Goal: Task Accomplishment & Management: Complete application form

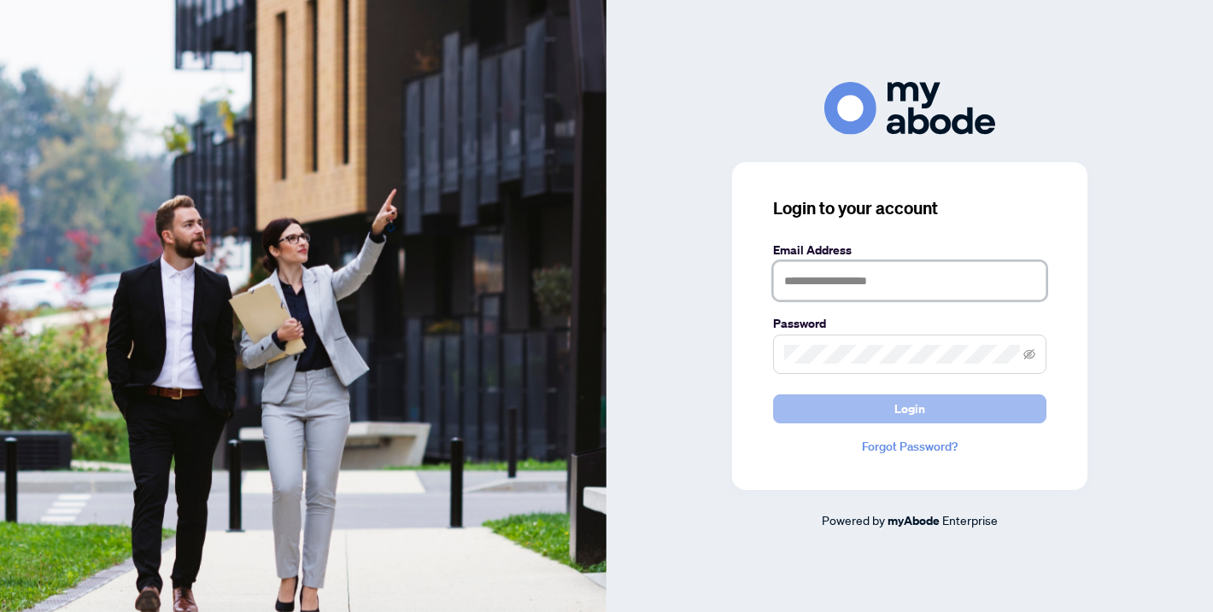
type input "**********"
click at [789, 409] on button "Login" at bounding box center [909, 409] width 273 height 29
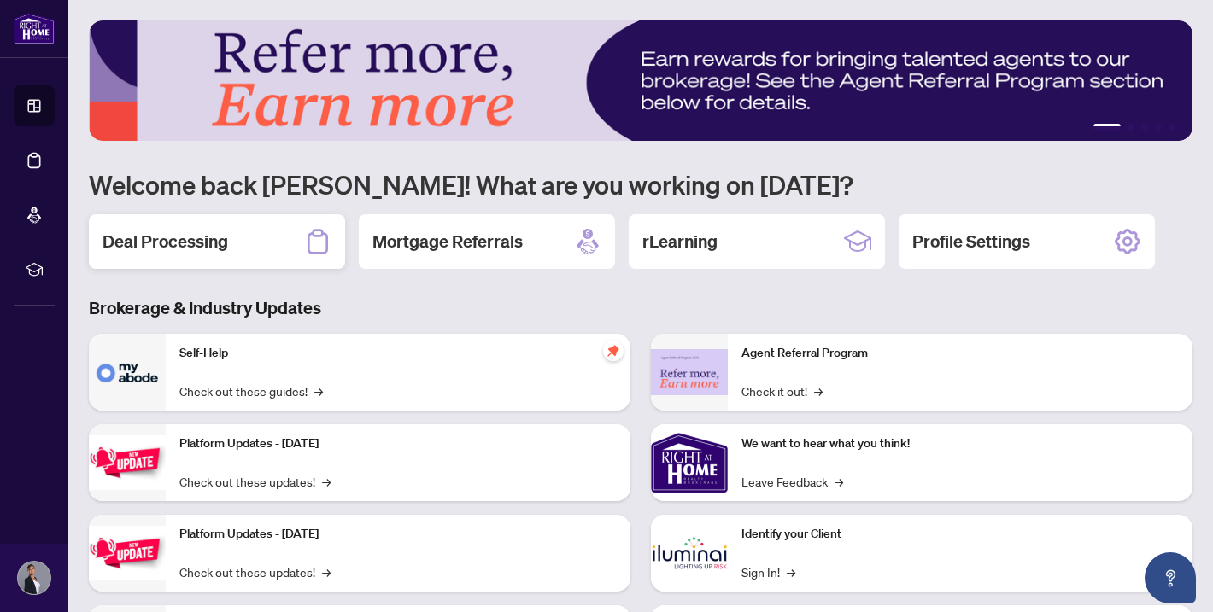
click at [210, 232] on h2 "Deal Processing" at bounding box center [165, 242] width 126 height 24
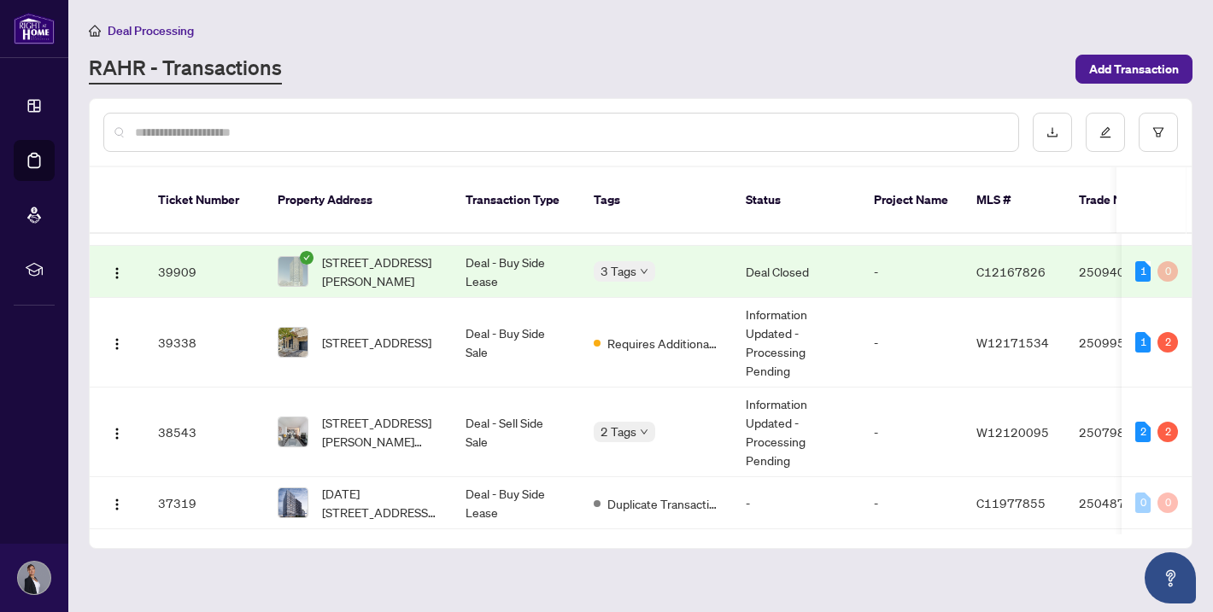
scroll to position [84, 0]
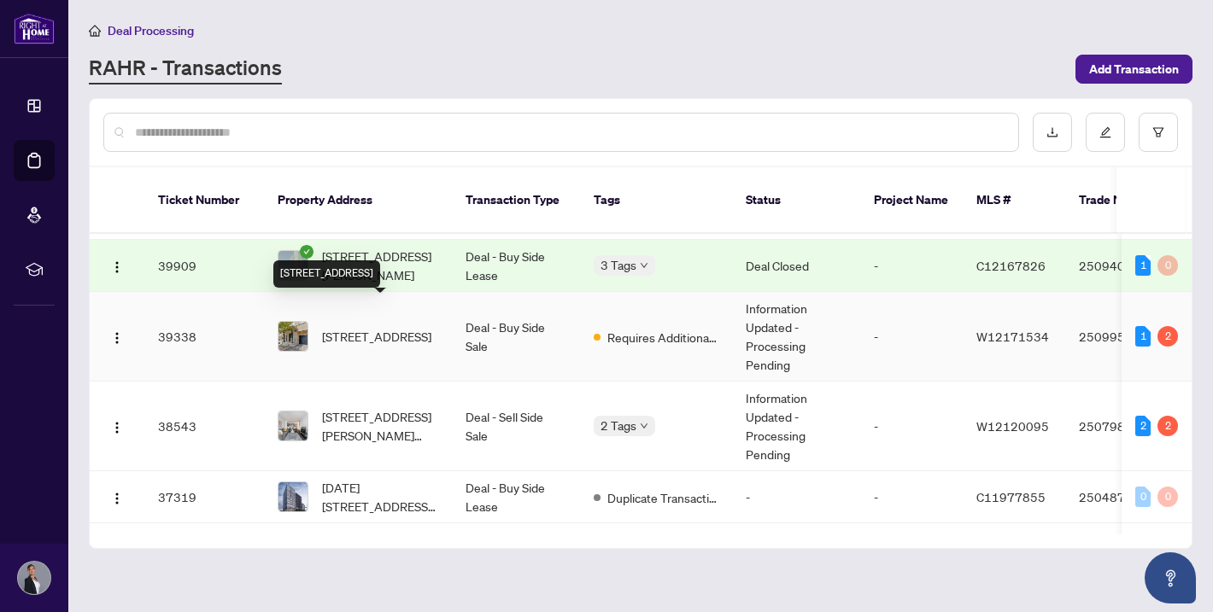
click at [376, 327] on span "[STREET_ADDRESS]" at bounding box center [376, 336] width 109 height 19
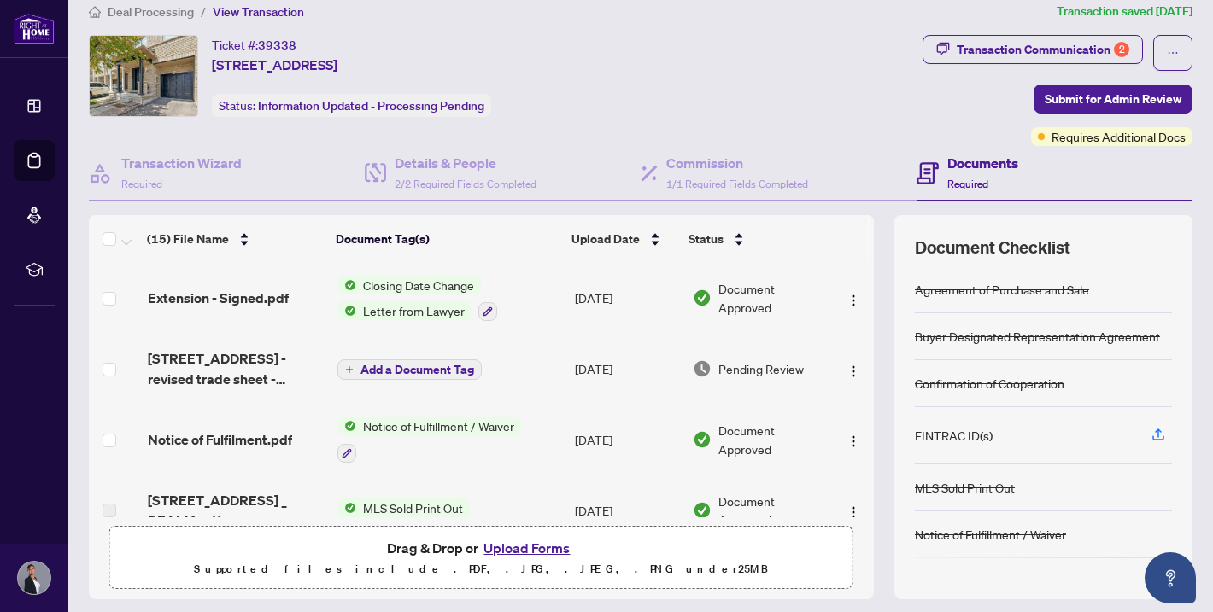
scroll to position [134, 0]
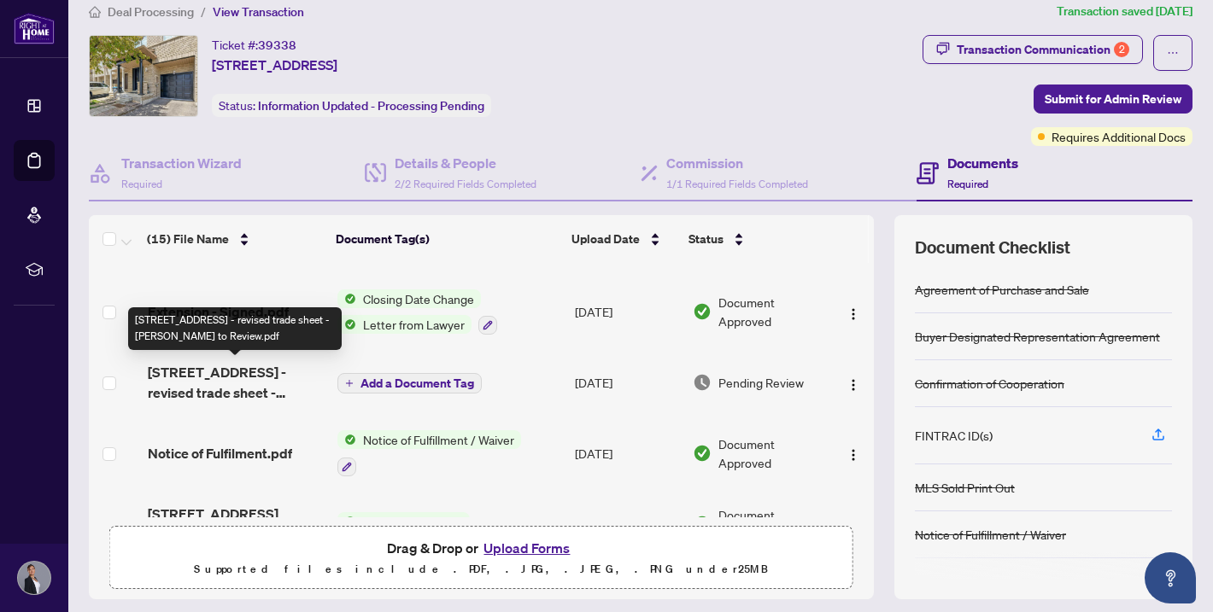
click at [249, 393] on span "7035 Rexwood Rd 107 - revised trade sheet - Anna to Review.pdf" at bounding box center [236, 382] width 176 height 41
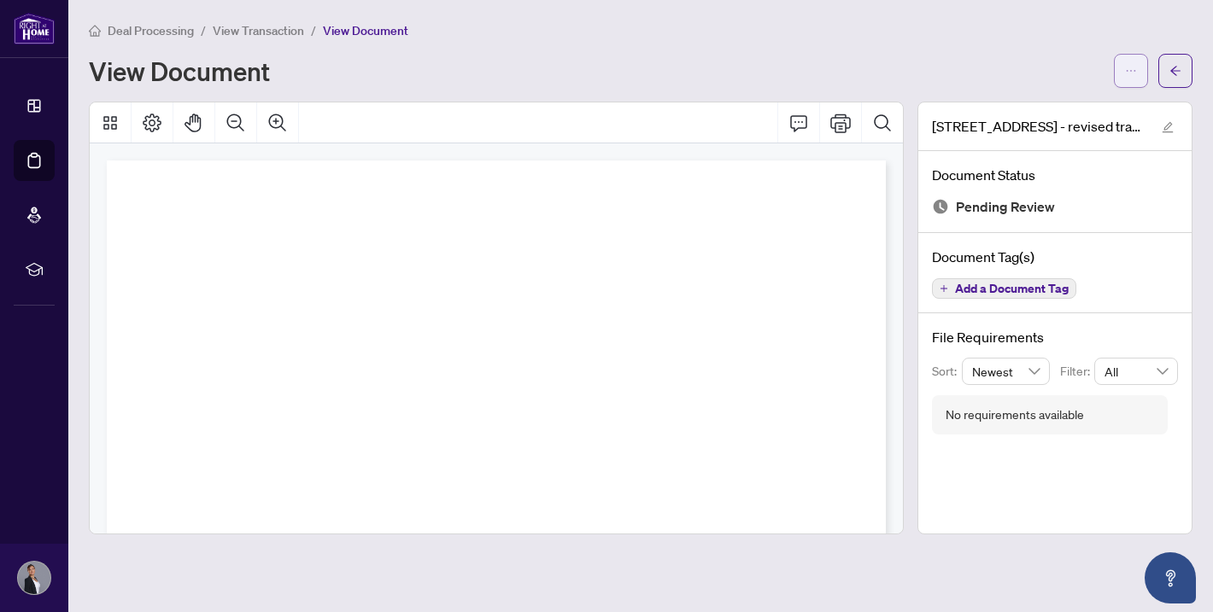
click at [1128, 67] on icon "ellipsis" at bounding box center [1131, 71] width 12 height 12
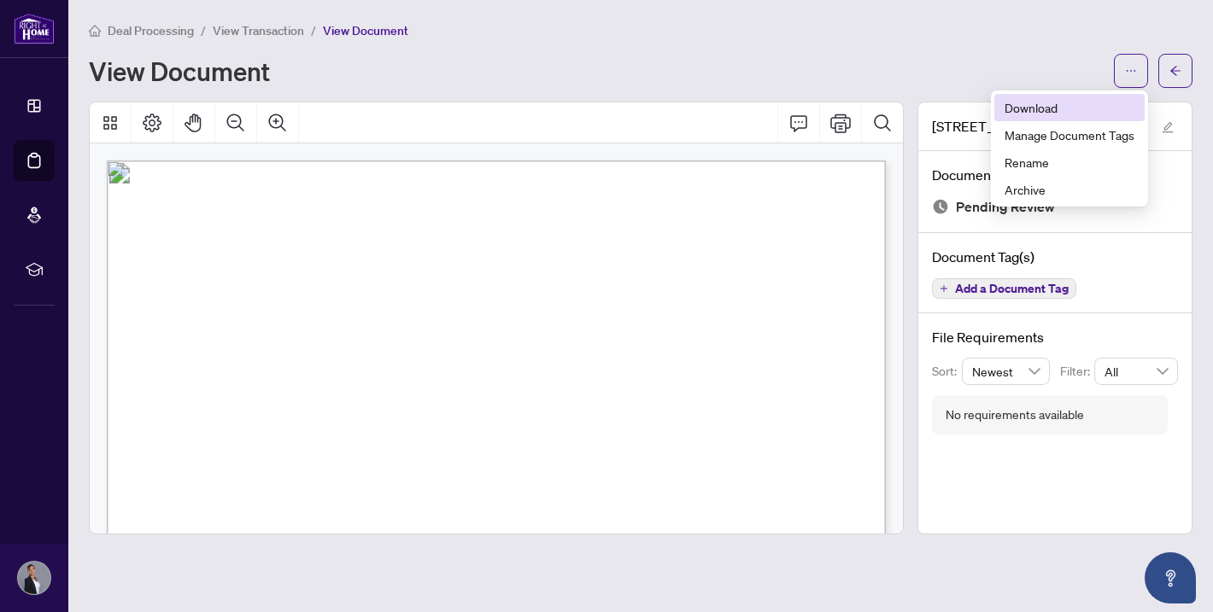
click at [1041, 114] on span "Download" at bounding box center [1069, 107] width 130 height 19
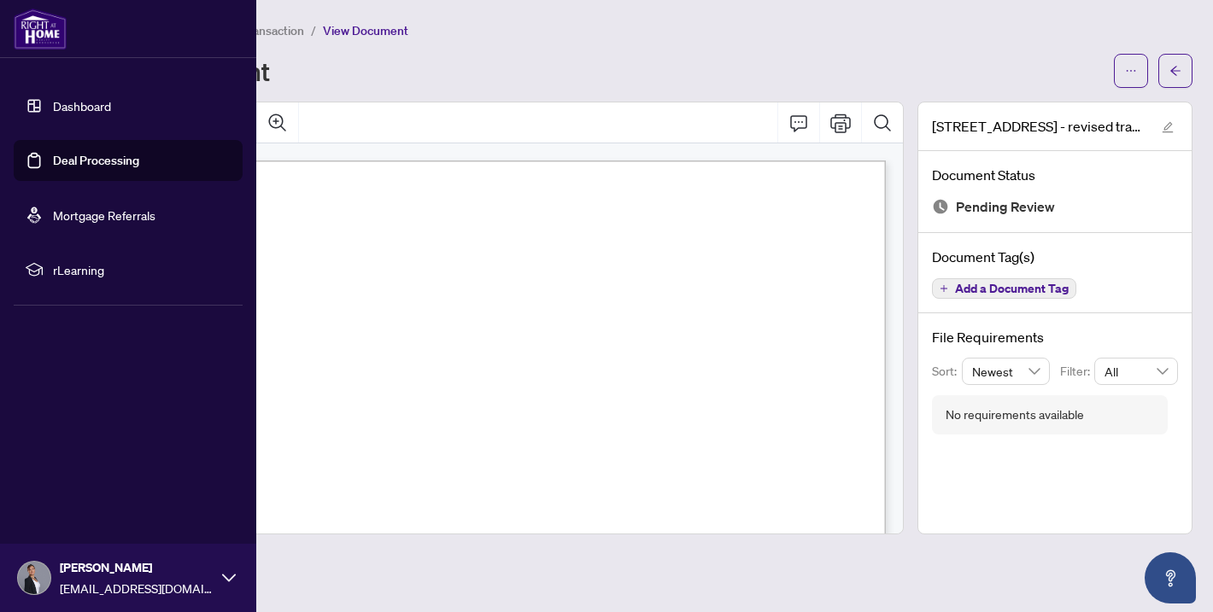
click at [61, 114] on link "Dashboard" at bounding box center [82, 105] width 58 height 15
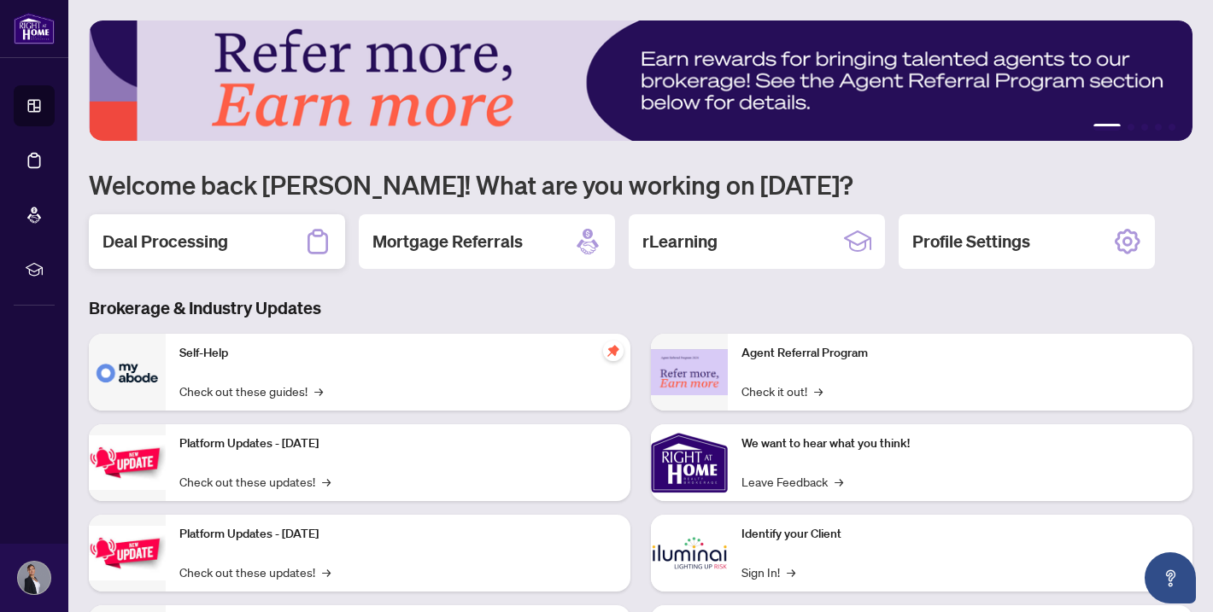
click at [269, 253] on div "Deal Processing" at bounding box center [217, 241] width 256 height 55
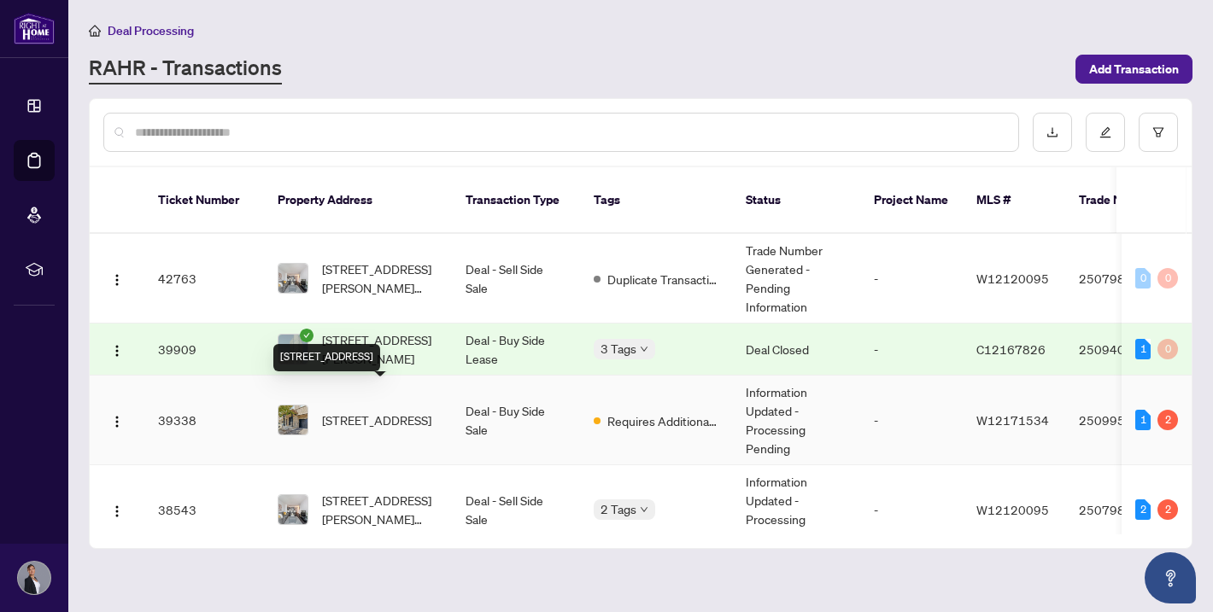
click at [372, 411] on span "107-7035 Rexwood Rd, Mississauga, Ontario L4T 4M6, Canada" at bounding box center [376, 420] width 109 height 19
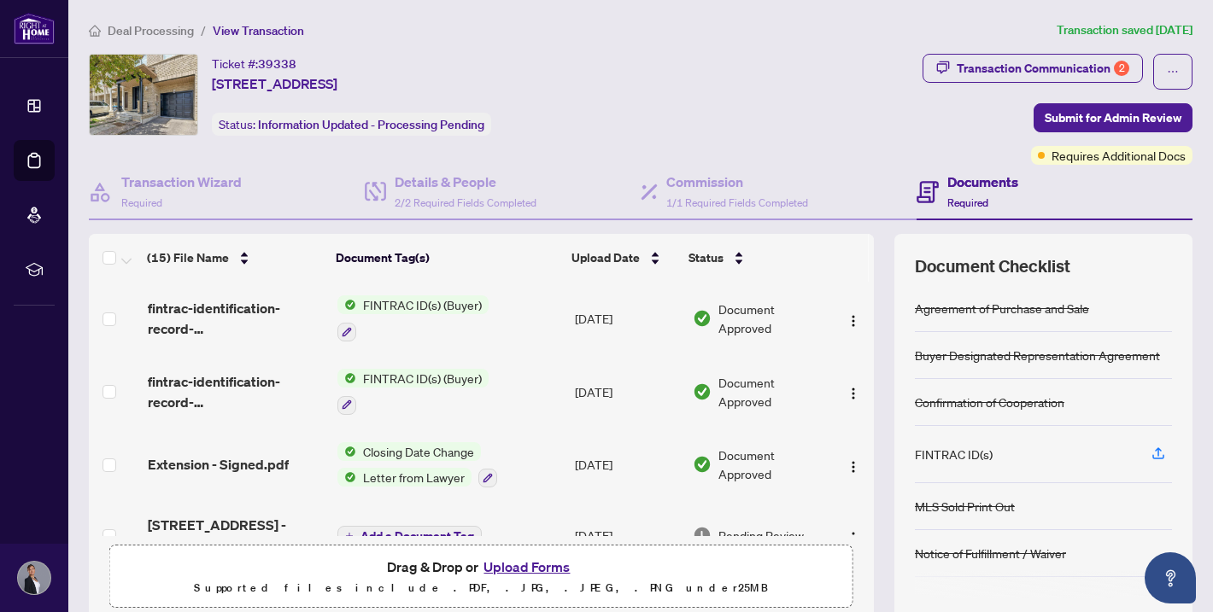
scroll to position [128, 0]
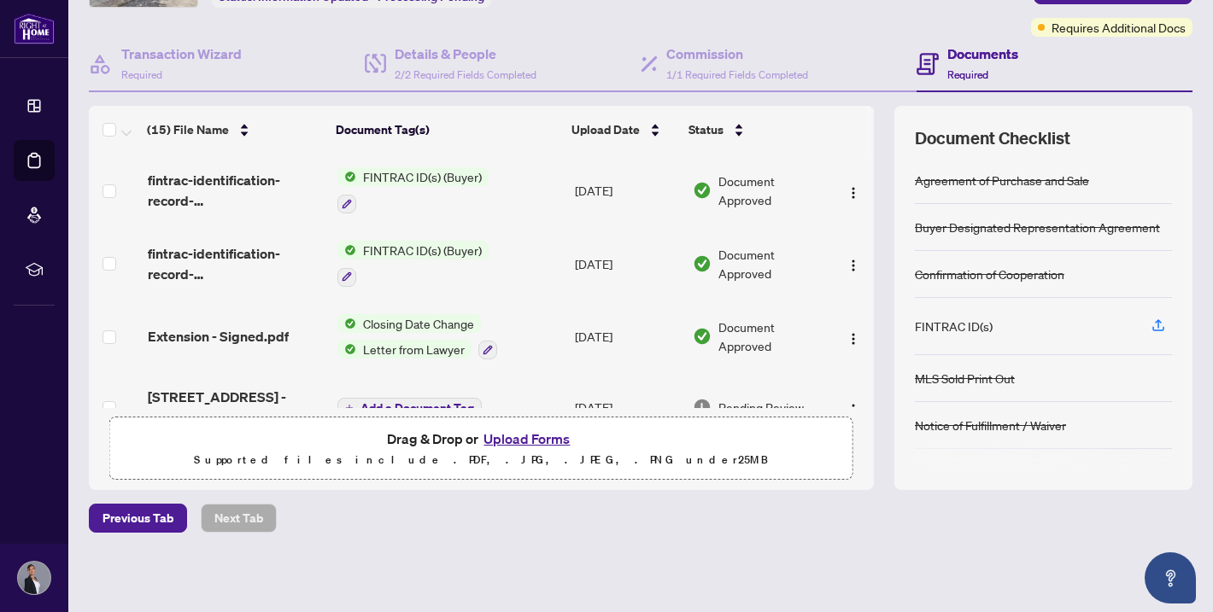
click at [514, 442] on button "Upload Forms" at bounding box center [526, 439] width 97 height 22
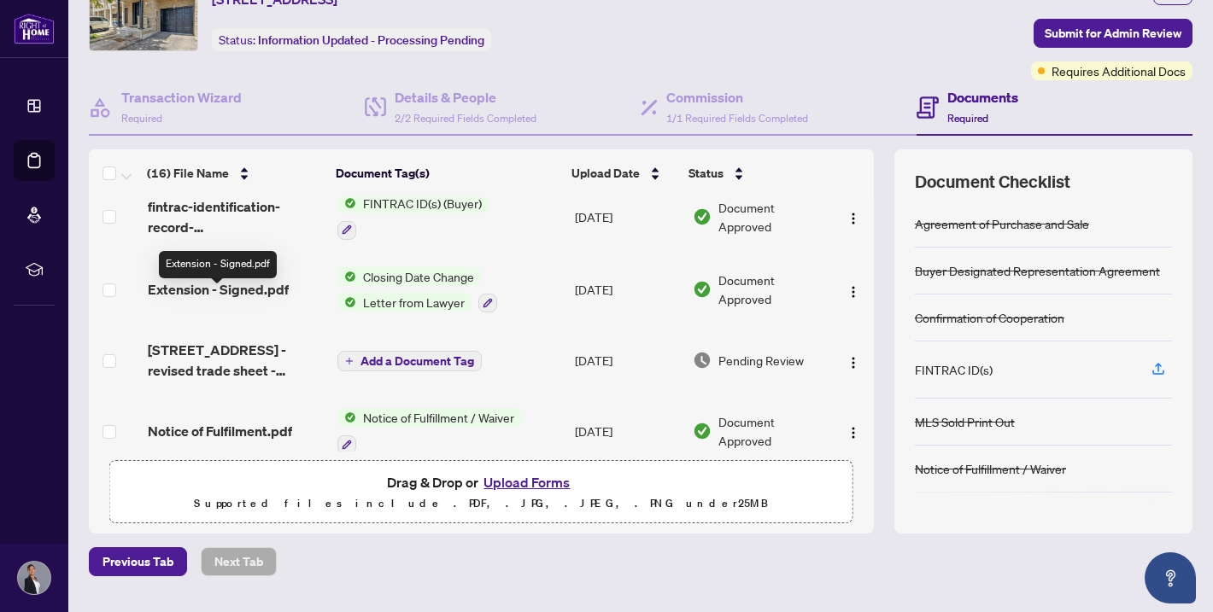
scroll to position [167, 0]
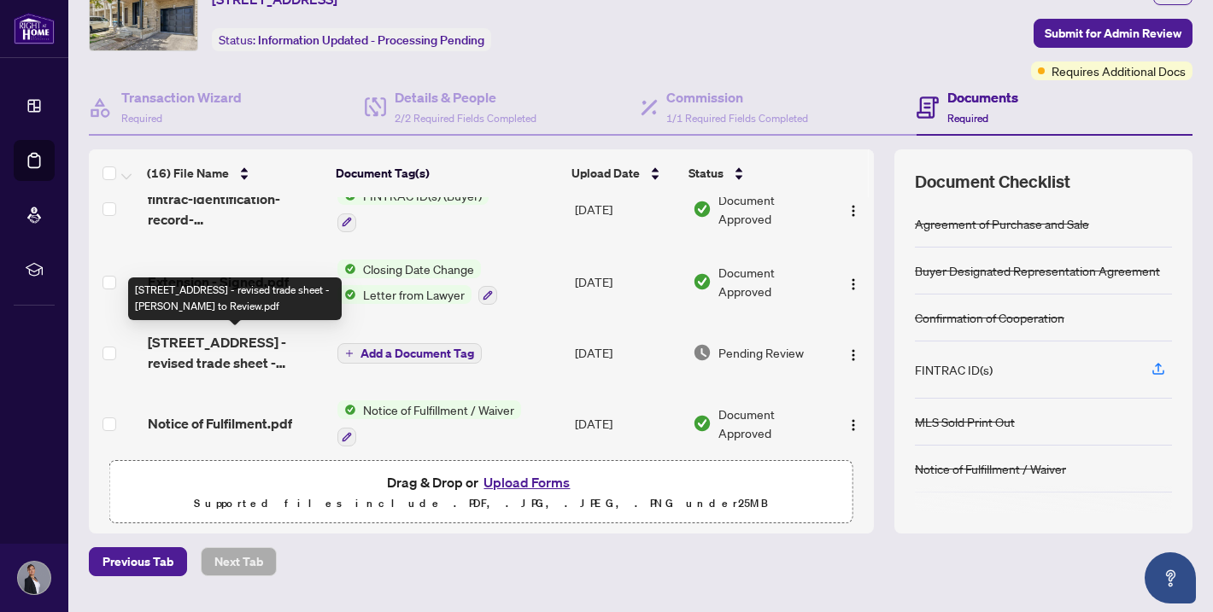
click at [226, 359] on span "7035 Rexwood Rd 107 - revised trade sheet - Anna to Review.pdf" at bounding box center [236, 352] width 176 height 41
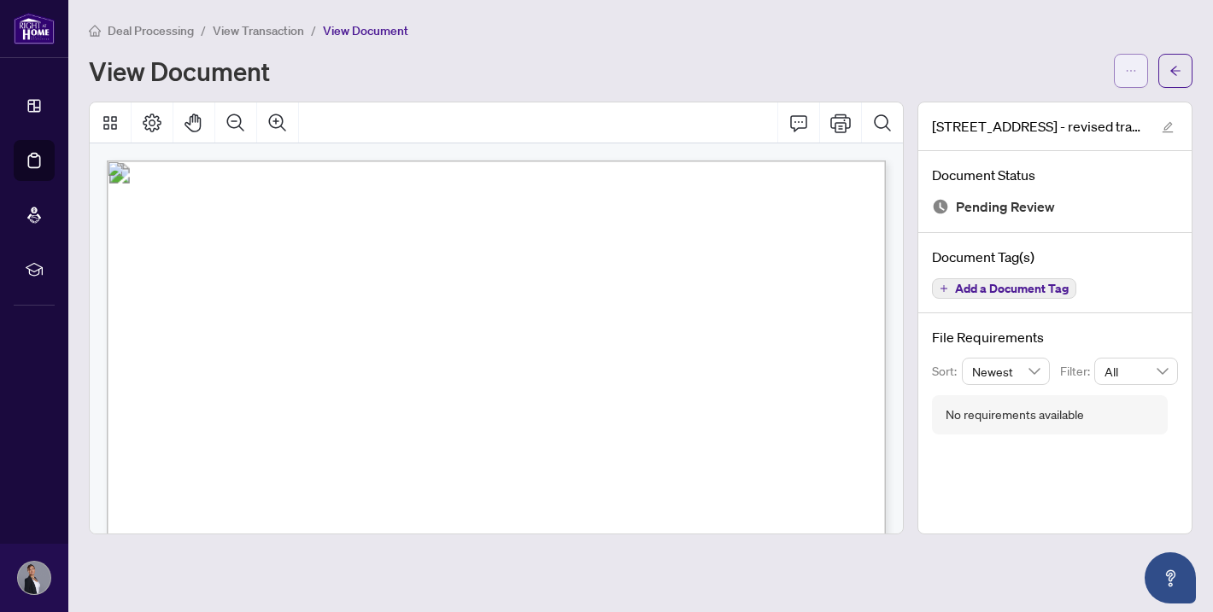
click at [1133, 70] on icon "ellipsis" at bounding box center [1131, 71] width 12 height 12
click at [1062, 110] on span "Download" at bounding box center [1069, 107] width 130 height 19
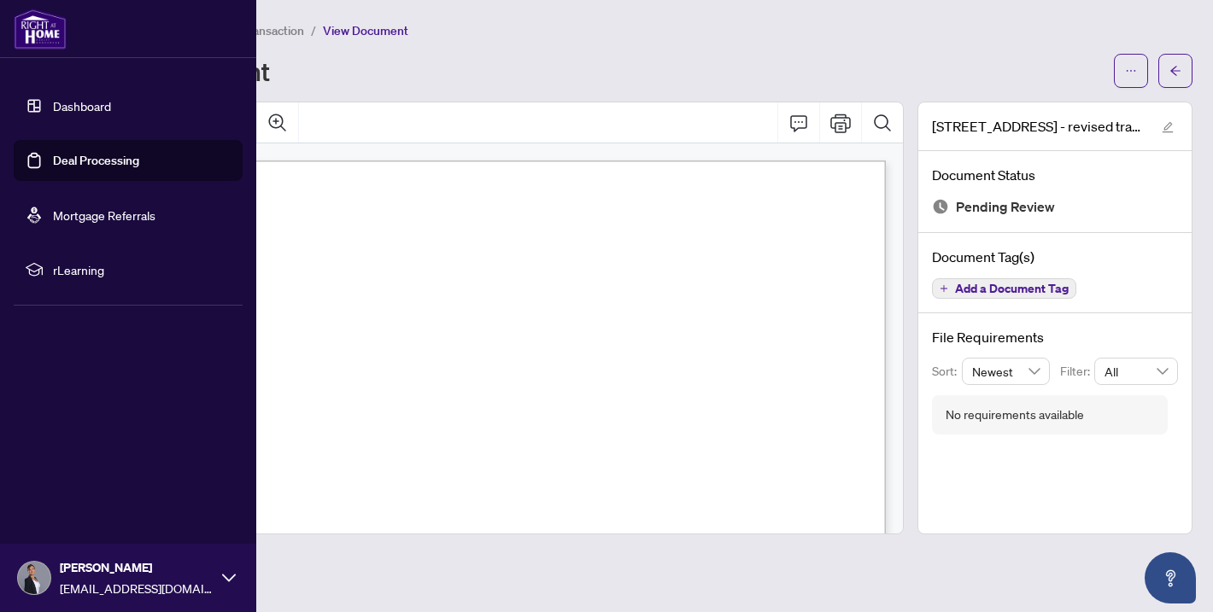
click at [66, 108] on link "Dashboard" at bounding box center [82, 105] width 58 height 15
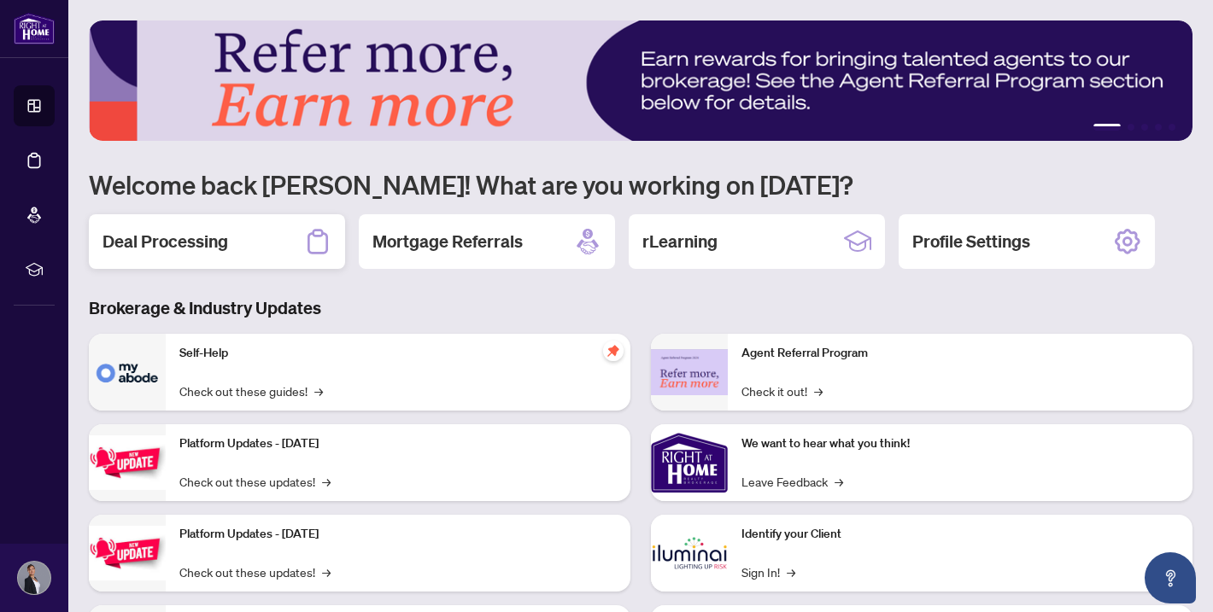
click at [266, 225] on div "Deal Processing" at bounding box center [217, 241] width 256 height 55
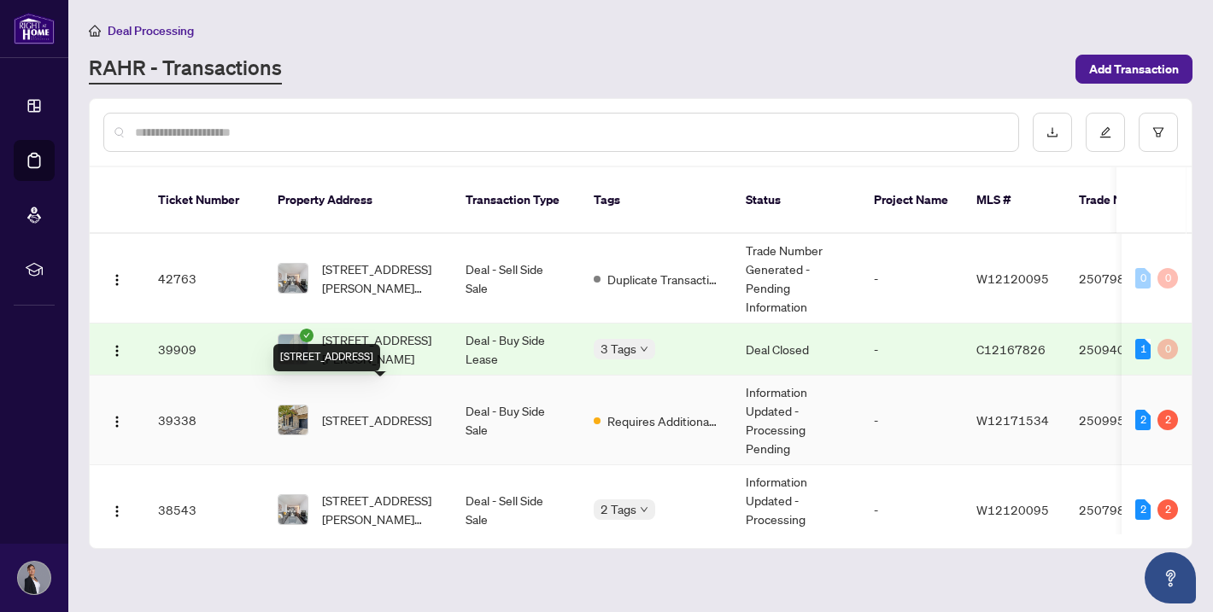
click at [374, 411] on span "107-7035 Rexwood Rd, Mississauga, Ontario L4T 4M6, Canada" at bounding box center [376, 420] width 109 height 19
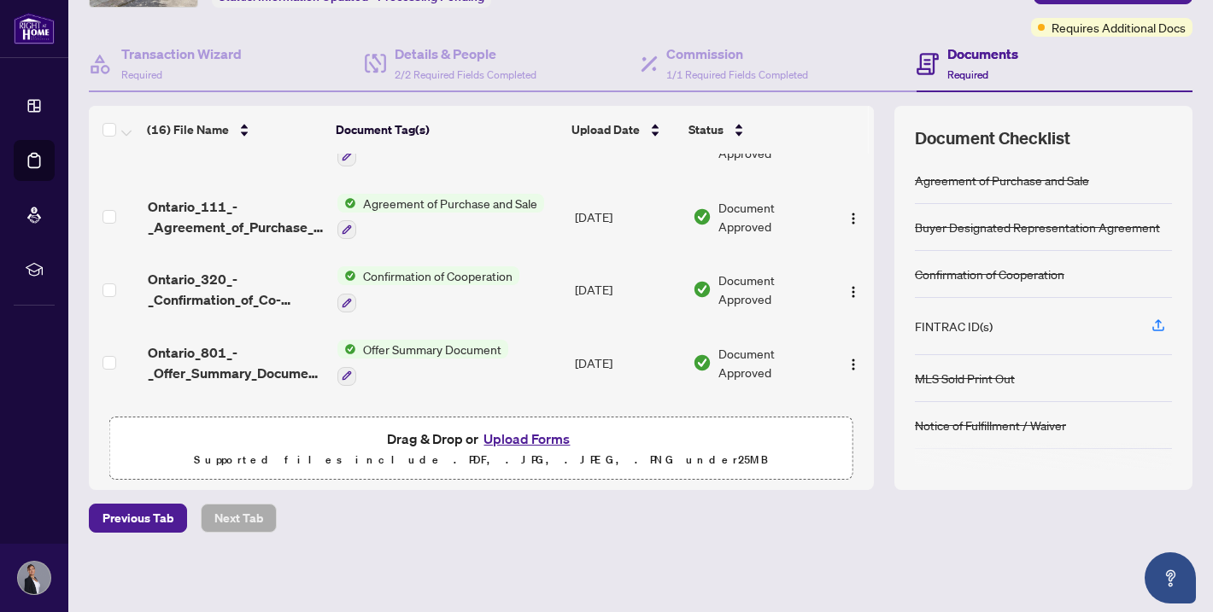
scroll to position [903, 0]
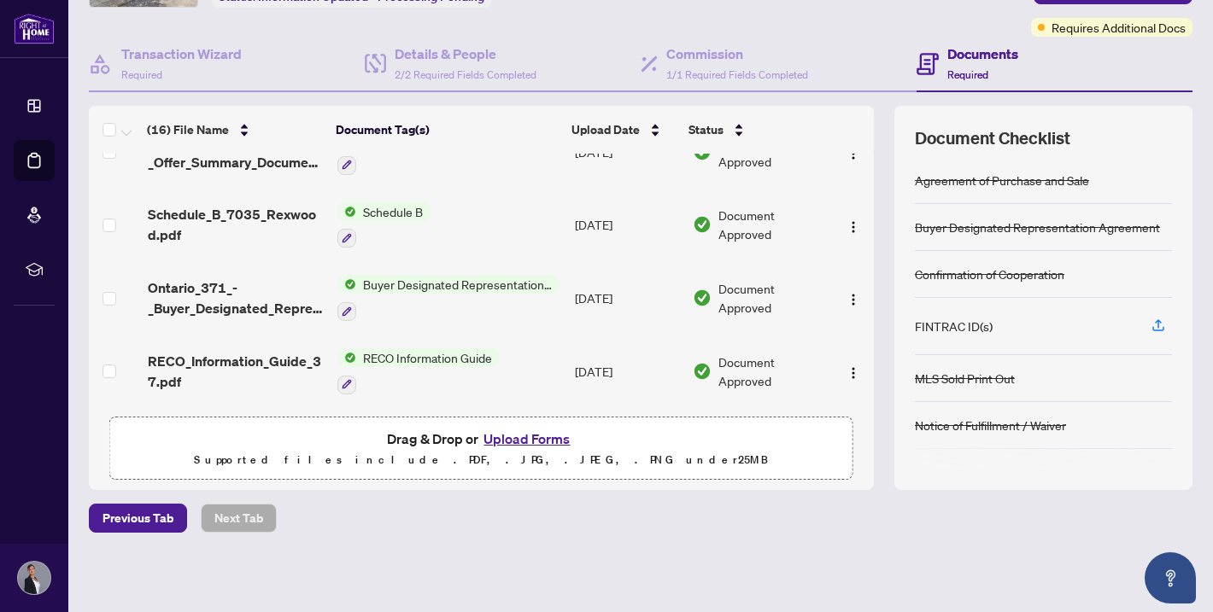
click at [547, 441] on button "Upload Forms" at bounding box center [526, 439] width 97 height 22
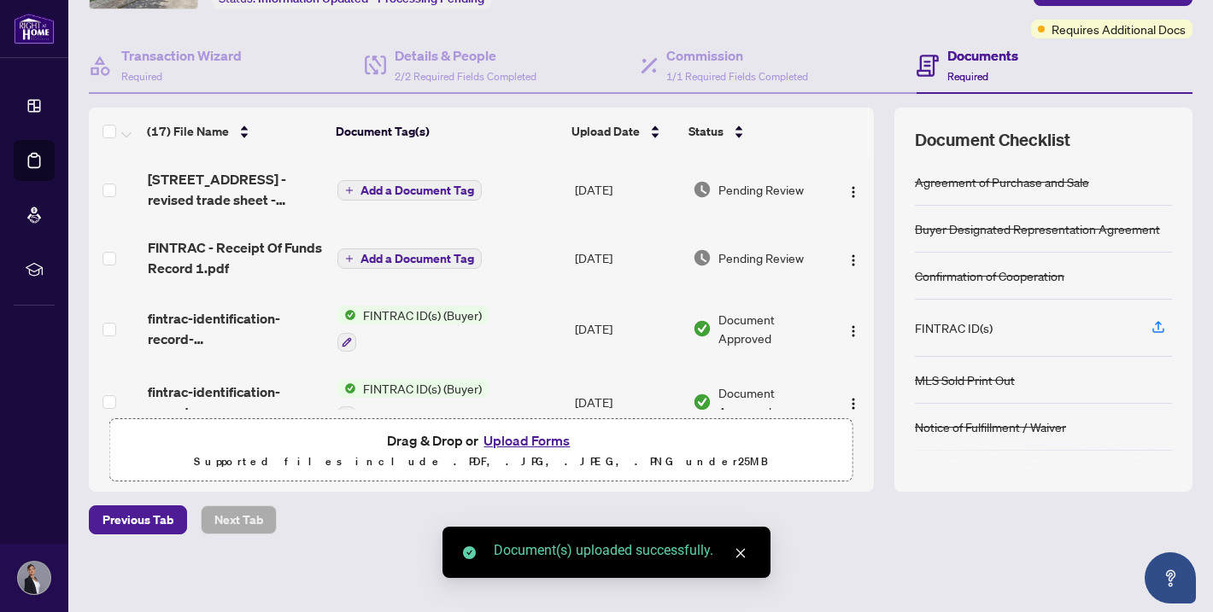
scroll to position [0, 0]
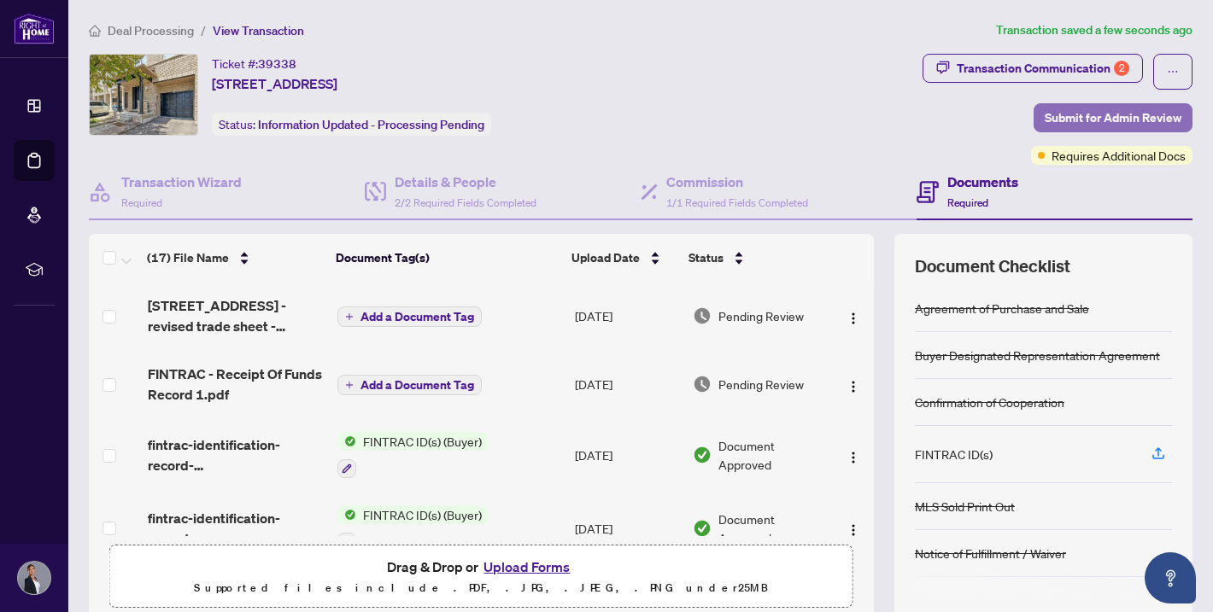
click at [1109, 112] on span "Submit for Admin Review" at bounding box center [1113, 117] width 137 height 27
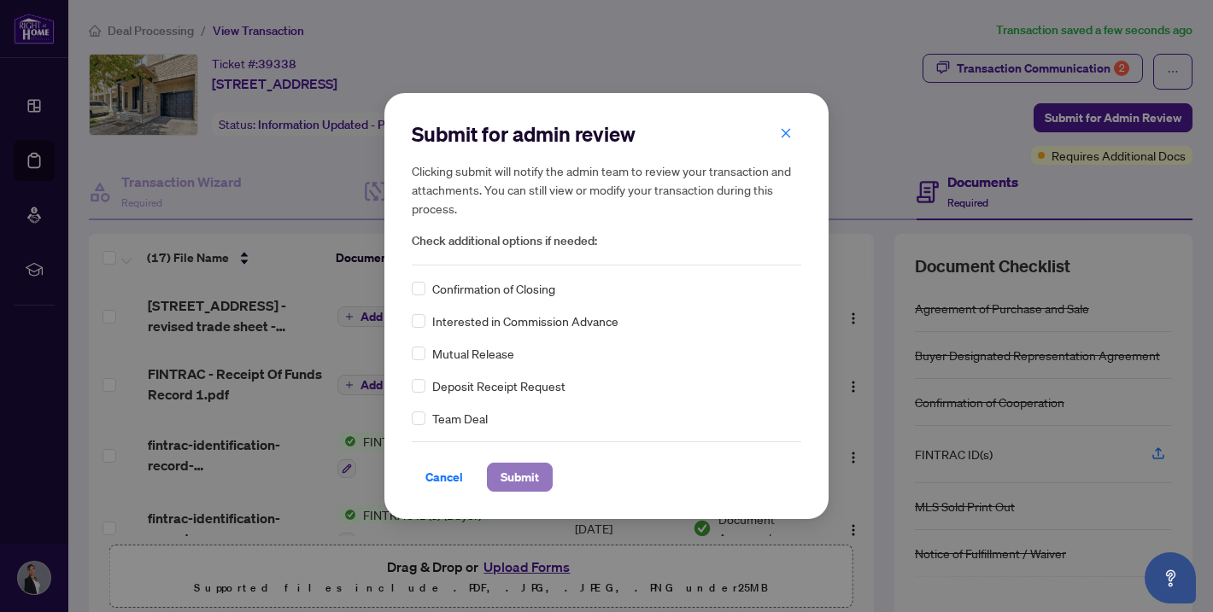
click at [524, 472] on span "Submit" at bounding box center [520, 477] width 38 height 27
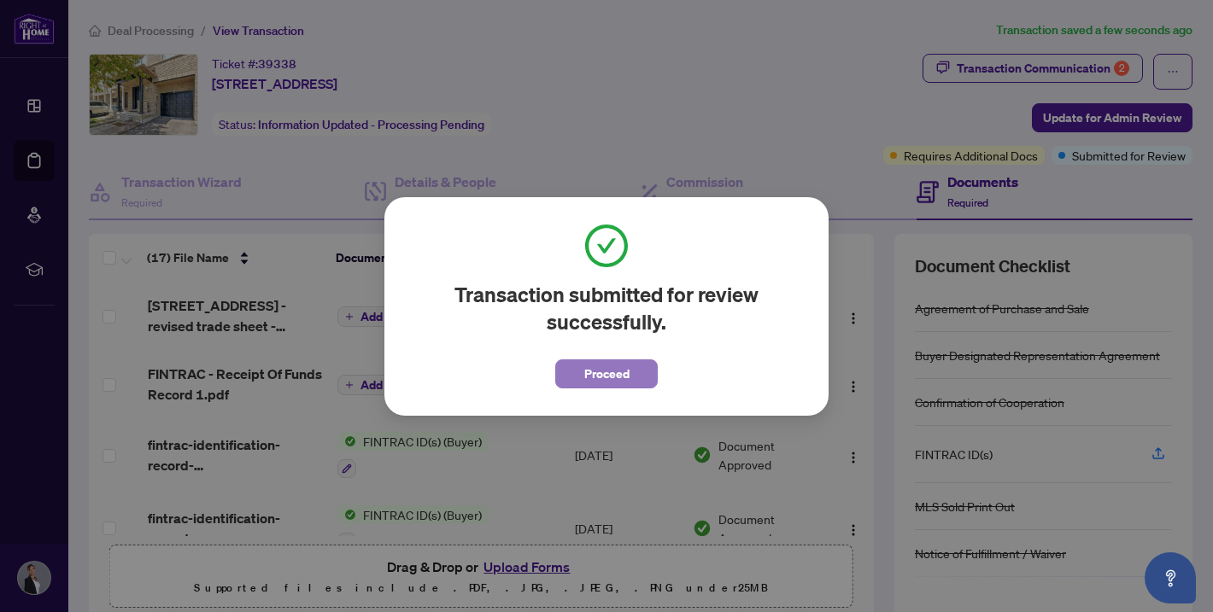
click at [613, 378] on span "Proceed" at bounding box center [606, 373] width 45 height 27
